Goal: Find specific page/section: Find specific page/section

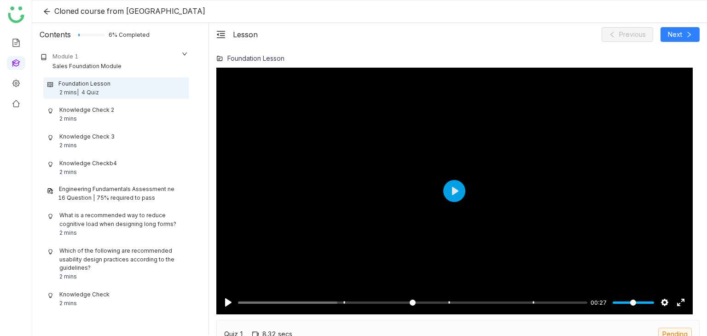
scroll to position [31, 0]
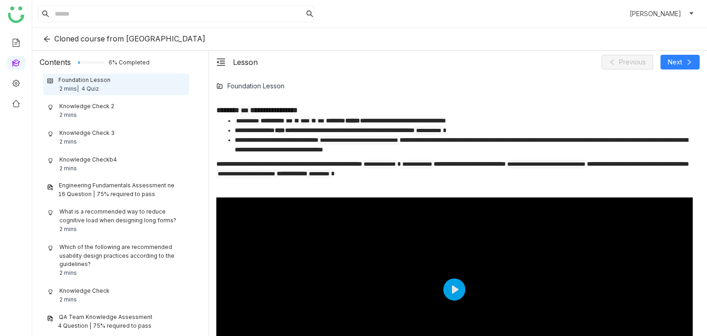
scroll to position [240, 0]
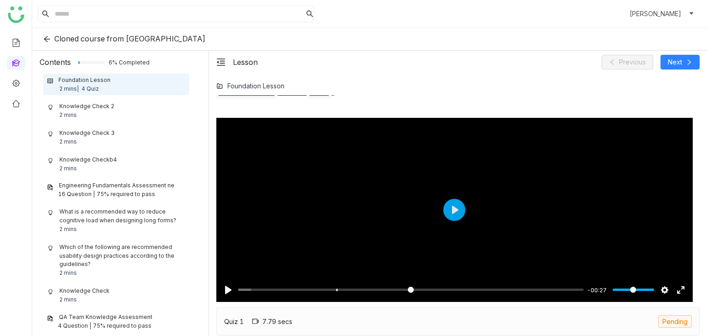
scroll to position [417, 0]
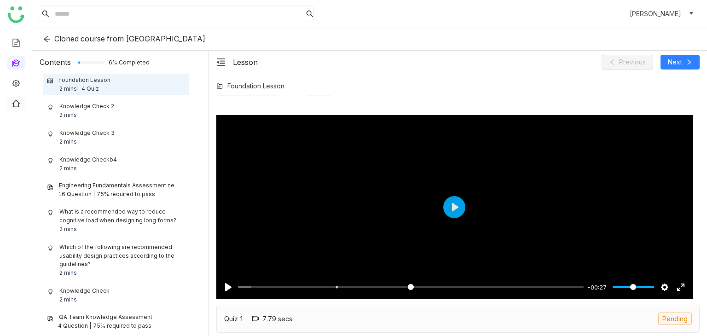
click at [17, 105] on link at bounding box center [16, 103] width 8 height 8
